Goal: Navigation & Orientation: Find specific page/section

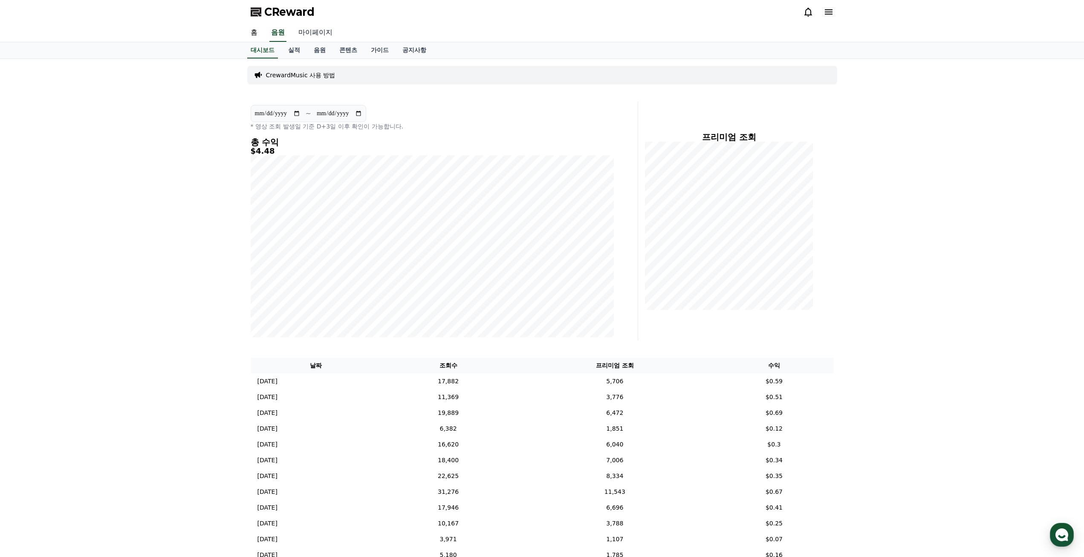
click at [318, 35] on link "마이페이지" at bounding box center [316, 33] width 48 height 18
select select "**********"
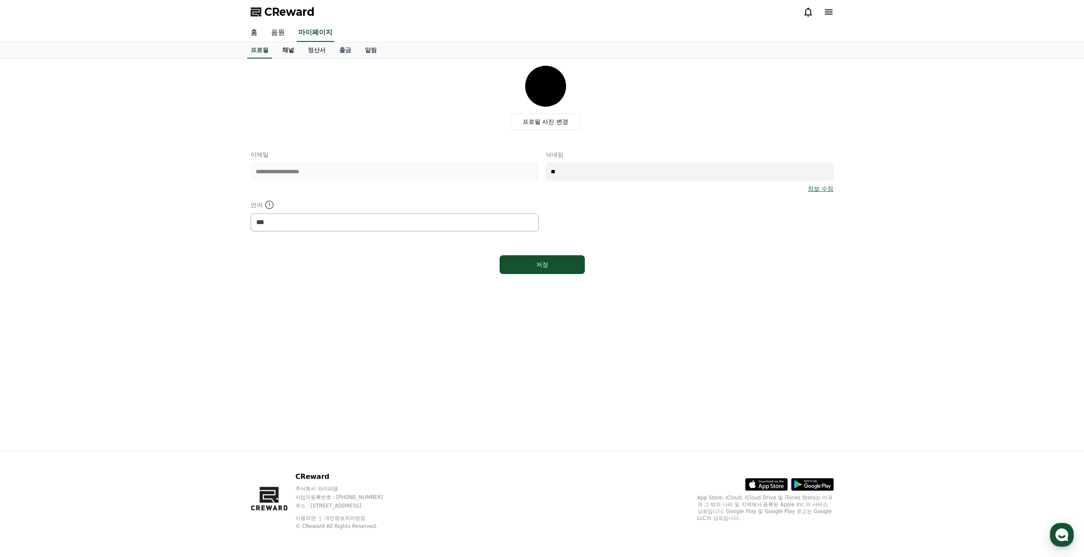
click at [290, 50] on link "채널" at bounding box center [288, 50] width 26 height 16
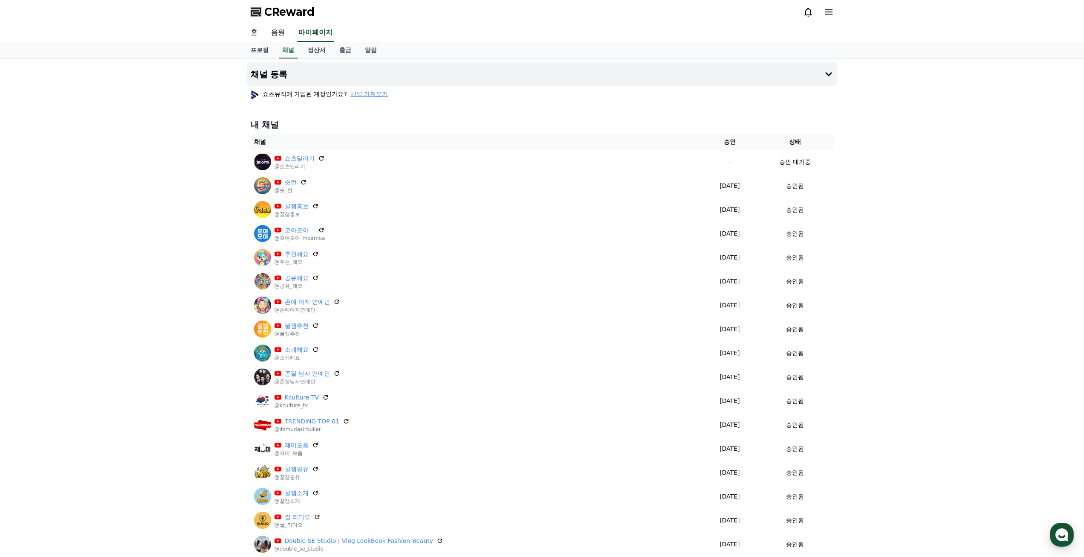
click at [280, 9] on span "CReward" at bounding box center [289, 12] width 50 height 14
